Goal: Information Seeking & Learning: Learn about a topic

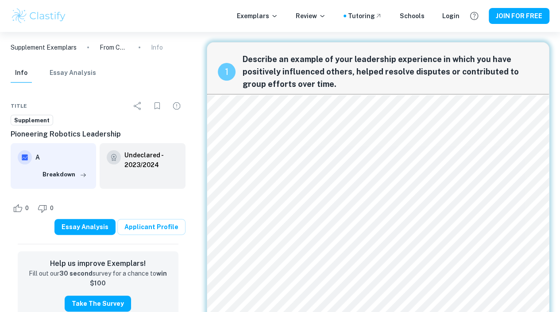
scroll to position [0, 0]
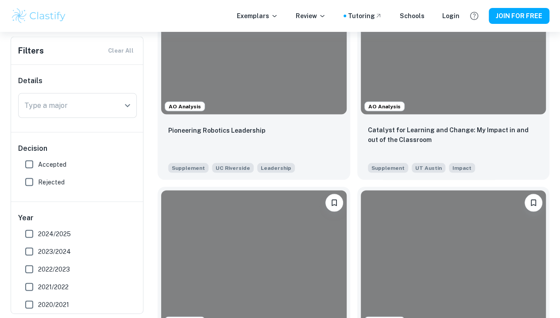
scroll to position [927, 0]
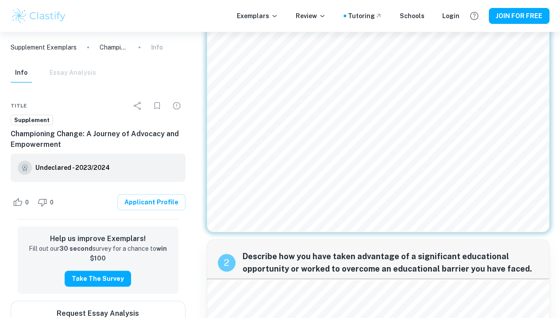
scroll to position [264, 0]
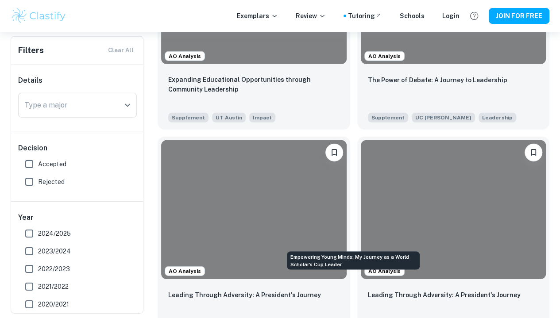
scroll to position [1496, 0]
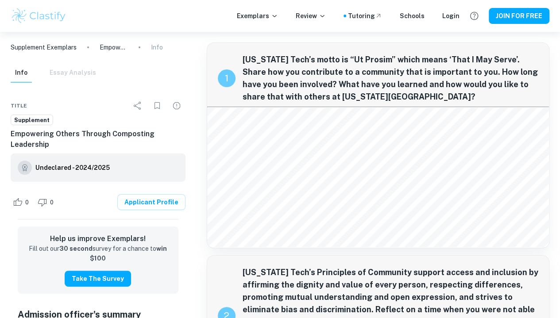
scroll to position [208, 0]
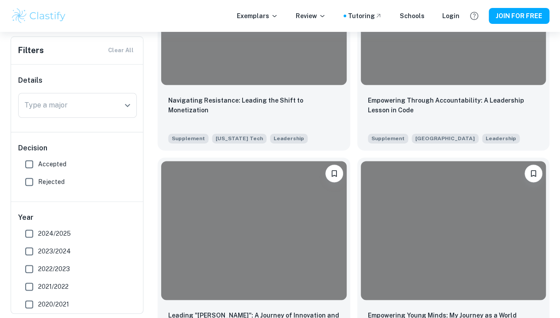
scroll to position [2195, 0]
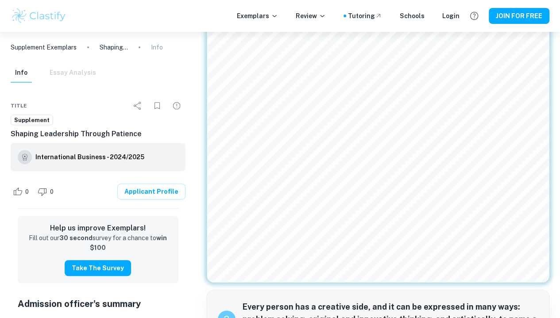
scroll to position [105, 0]
